Goal: Task Accomplishment & Management: Complete application form

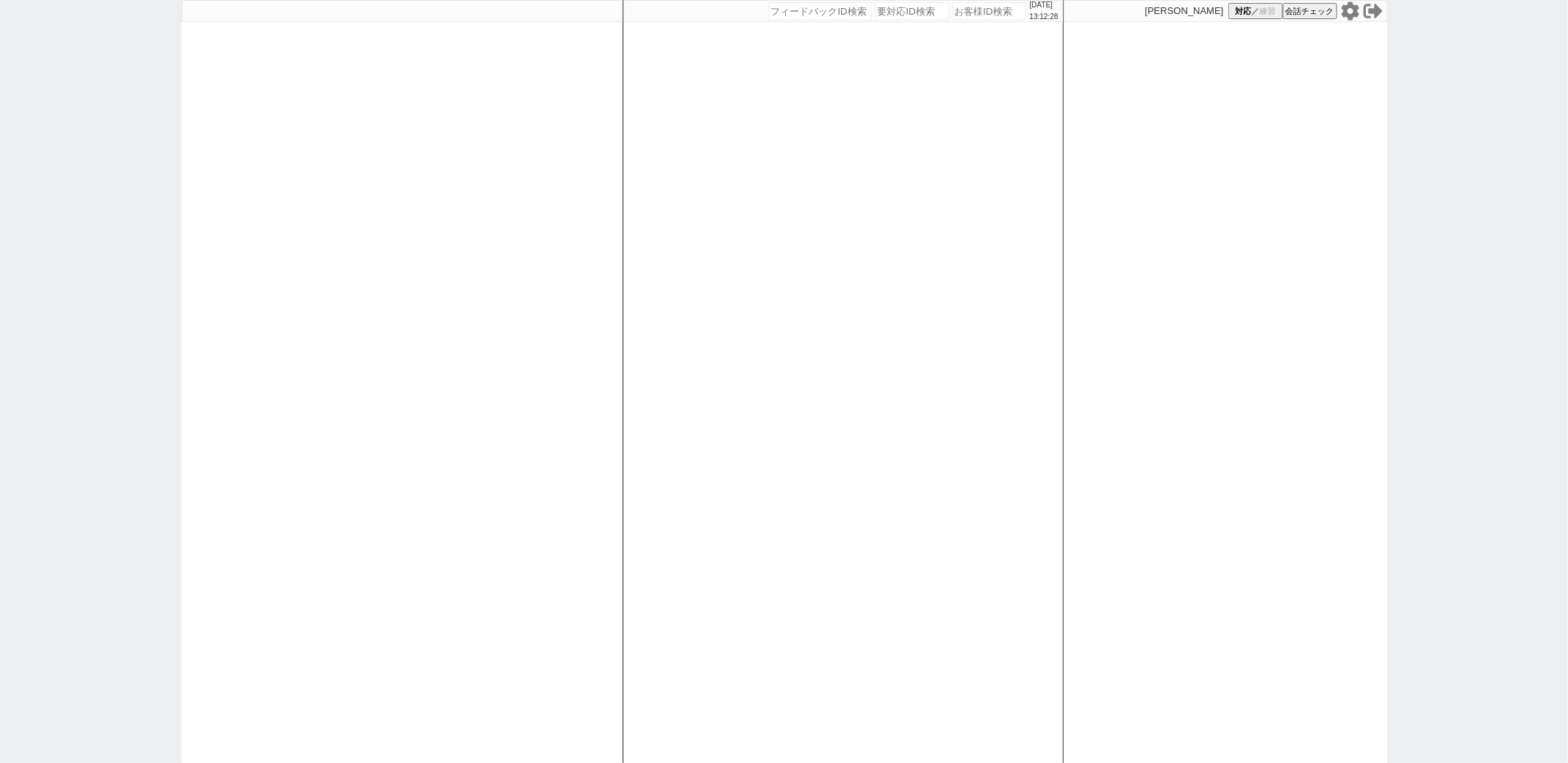
click at [833, 170] on div "[DATE] 13:12:28 候補物件を追加してしてください 紹介した物件一覧 他社物件を追加する 空室確認ページに追加・削除 紹介した物件一覧 他社物件を…" at bounding box center [843, 381] width 441 height 763
paste input "615482"
type input "615482"
select select "600"
select select
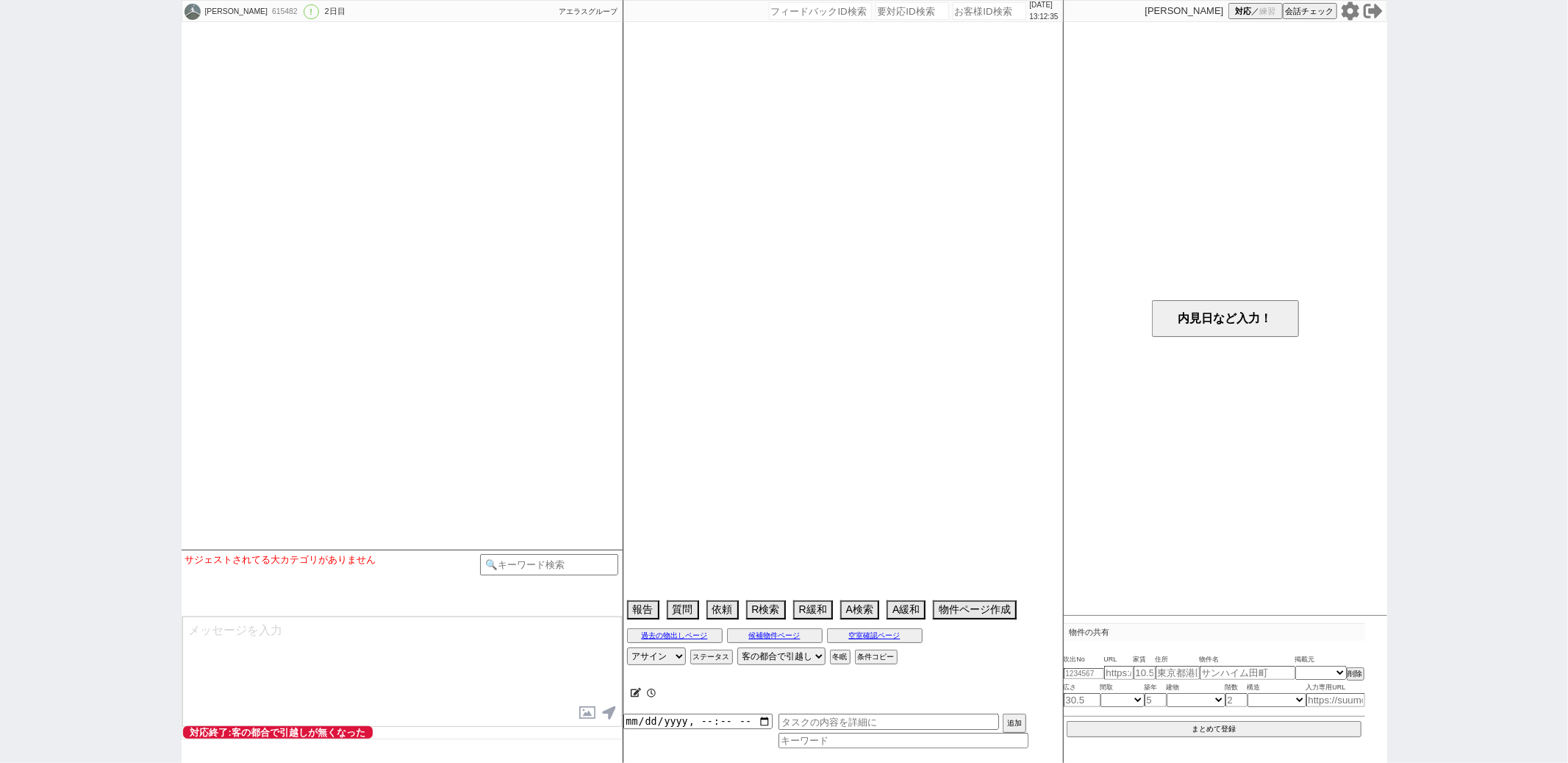
select select "13"
select select "1"
select select "12"
select select "128"
select select "129"
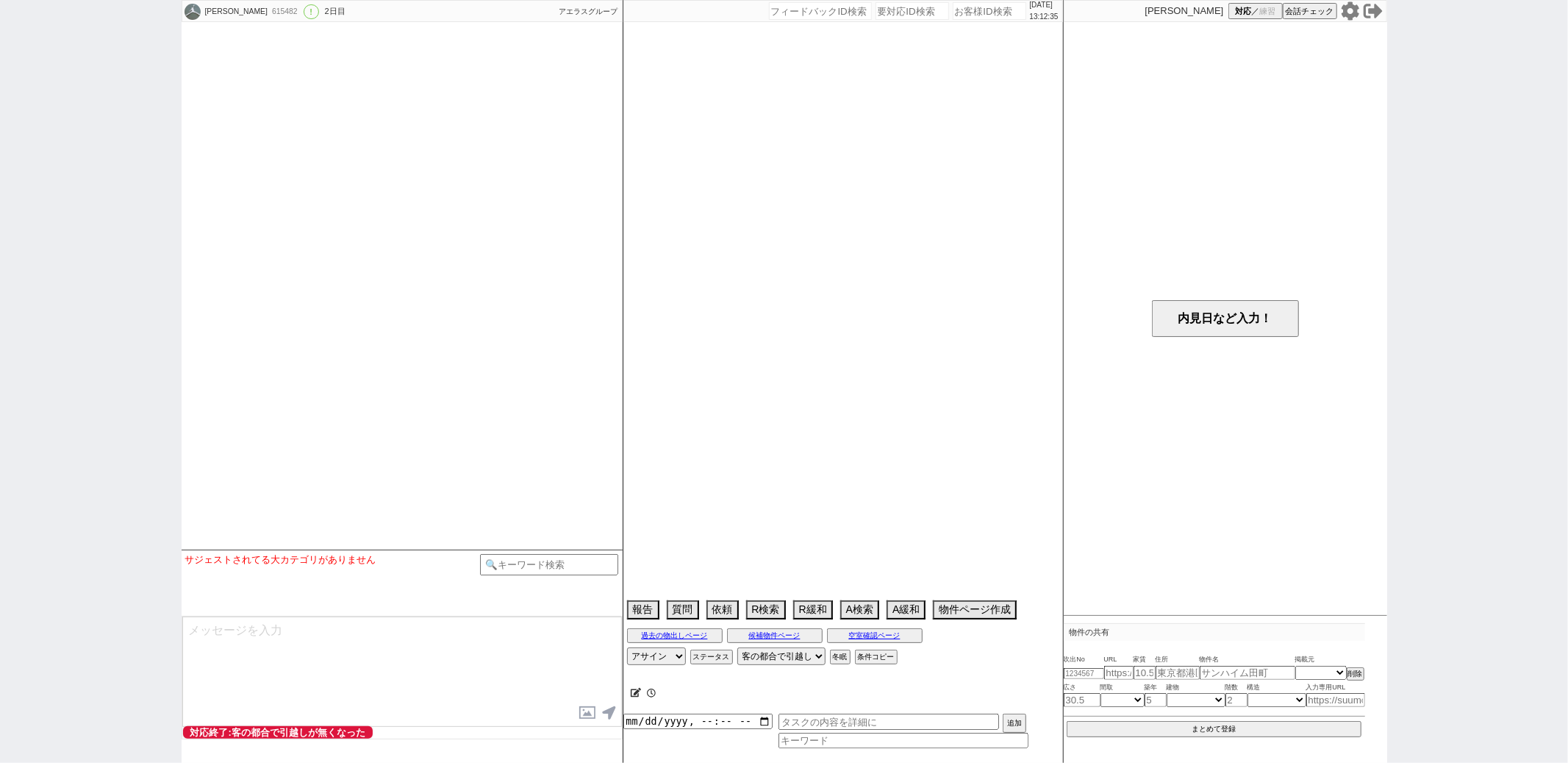
select select "150"
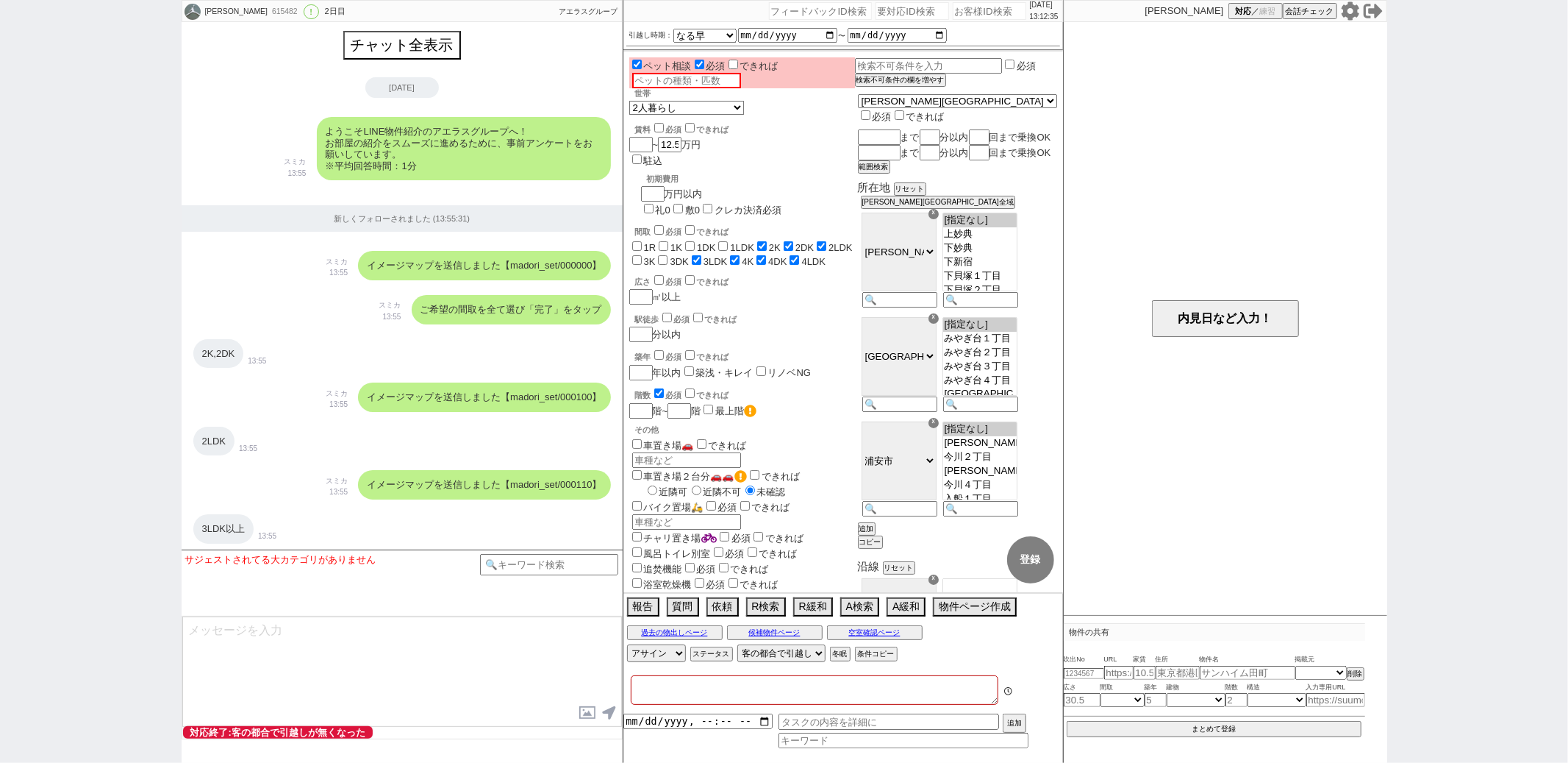
type textarea "SCに連絡がないとメッセージきてる人　とりあえず返して諦めさせる"
